Goal: Task Accomplishment & Management: Manage account settings

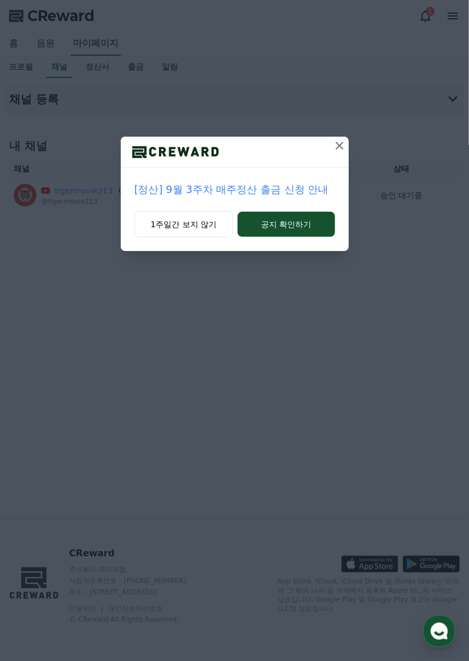
click at [176, 226] on button "1주일간 보지 않기" at bounding box center [183, 224] width 99 height 26
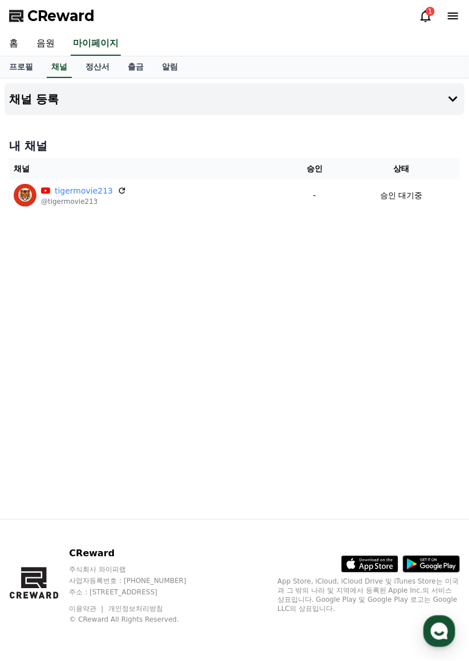
click at [429, 20] on icon at bounding box center [425, 16] width 10 height 12
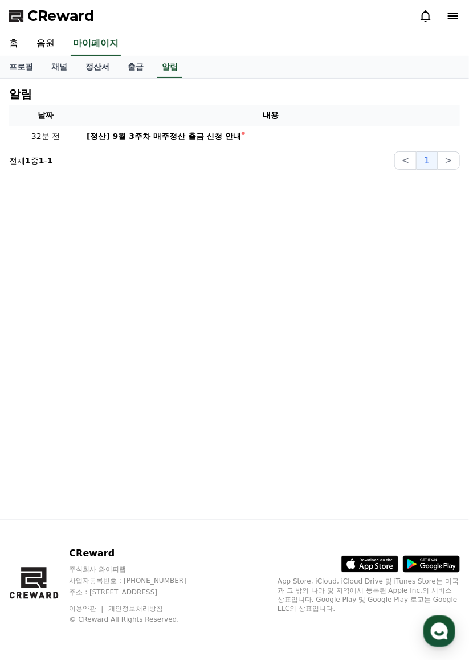
click at [203, 138] on div "[정산] 9월 3주차 매주정산 출금 신청 안내" at bounding box center [164, 136] width 155 height 12
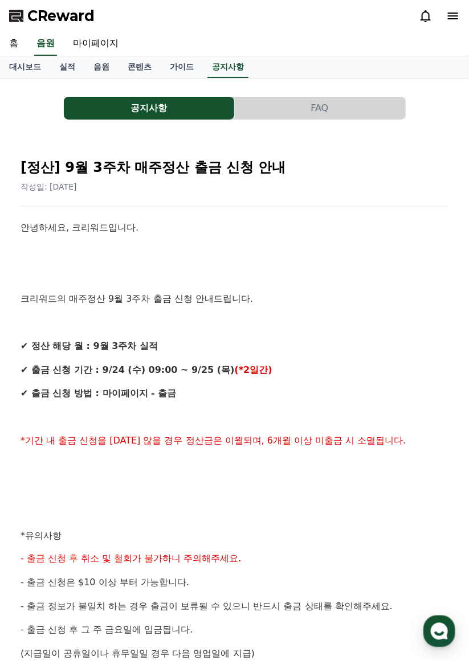
click at [90, 47] on link "마이페이지" at bounding box center [96, 44] width 64 height 24
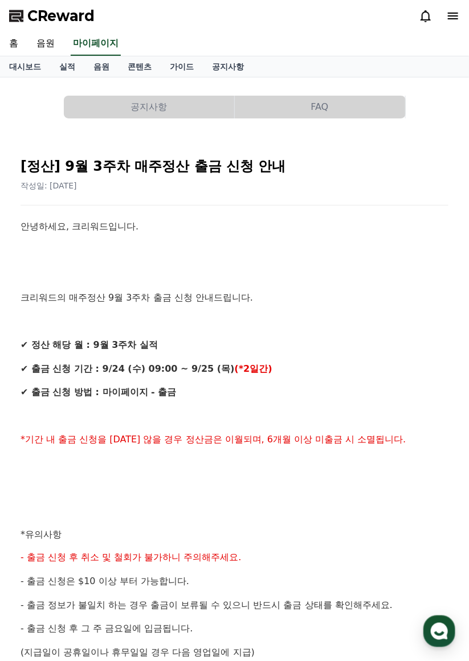
select select "**********"
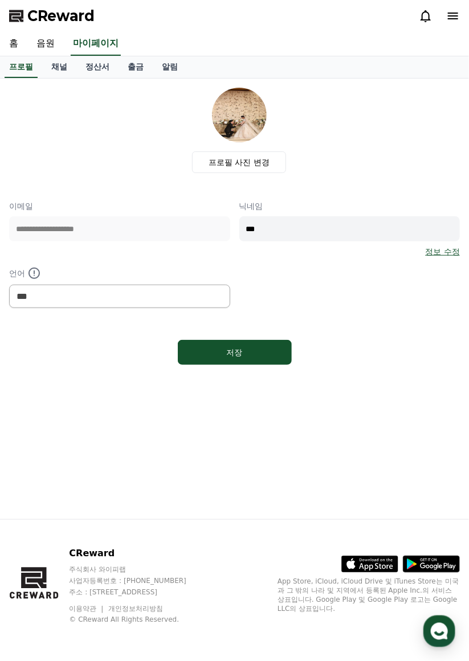
click at [58, 77] on link "채널" at bounding box center [59, 67] width 34 height 22
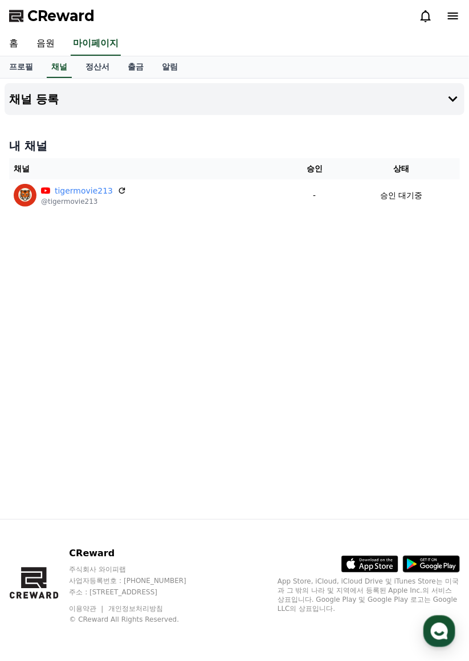
click at [448, 108] on button "채널 등록" at bounding box center [234, 99] width 459 height 32
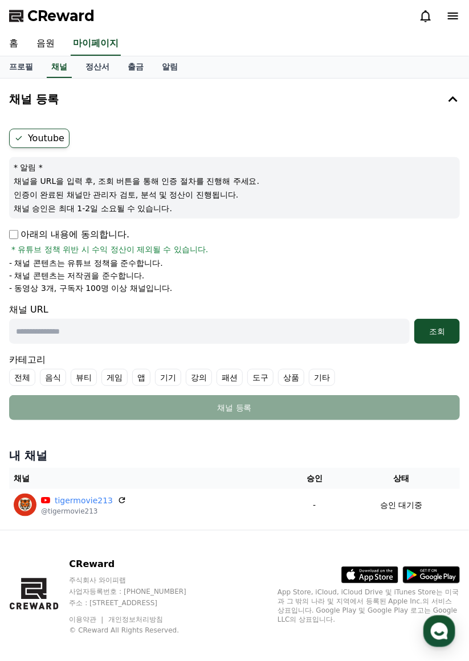
click at [414, 506] on p "승인 대기중" at bounding box center [401, 505] width 42 height 12
click at [449, 15] on icon at bounding box center [453, 16] width 14 height 14
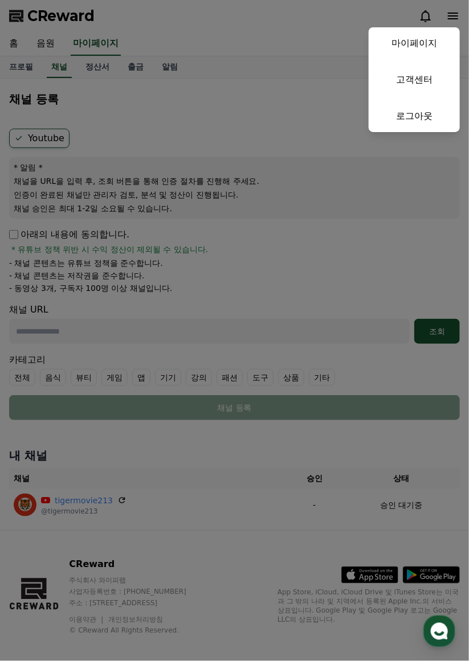
click at [409, 83] on link "고객센터" at bounding box center [413, 80] width 91 height 32
